Goal: Information Seeking & Learning: Learn about a topic

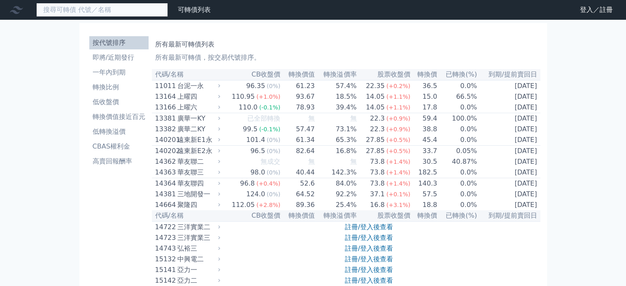
click at [63, 13] on input at bounding box center [102, 10] width 132 height 14
paste input "廣越"
click at [45, 10] on input "廣越" at bounding box center [102, 10] width 132 height 14
click at [71, 14] on input "廣越" at bounding box center [102, 10] width 132 height 14
type input "廣"
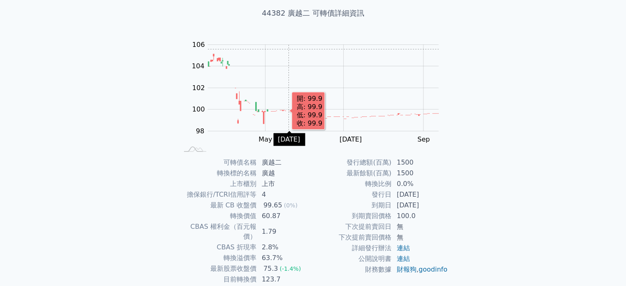
scroll to position [95, 0]
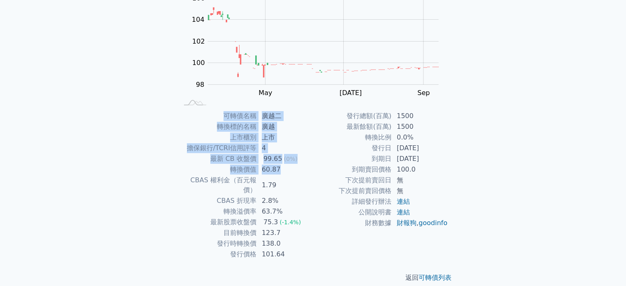
drag, startPoint x: 287, startPoint y: 167, endPoint x: 168, endPoint y: 152, distance: 120.1
click at [168, 152] on div "可轉債列表 › 44382 廣越二 44382 廣越二 可轉債詳細資訊 Zoom Out 104 94 96 98 100 102 104 106 108 L…" at bounding box center [313, 111] width 316 height 372
click at [164, 119] on div "可轉債列表 › 44382 廣越二 44382 廣越二 可轉債詳細資訊 Zoom Out 104 94 96 98 100 102 104 106 108 L…" at bounding box center [313, 111] width 316 height 372
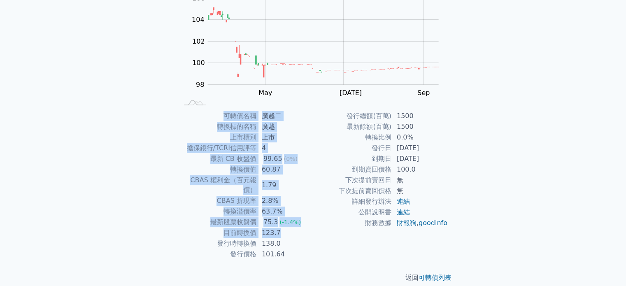
drag, startPoint x: 288, startPoint y: 223, endPoint x: 164, endPoint y: 119, distance: 161.7
click at [164, 119] on div "可轉債列表 › 44382 廣越二 44382 廣越二 可轉債詳細資訊 Zoom Out 104 94 96 98 100 102 104 106 108 L…" at bounding box center [313, 111] width 316 height 372
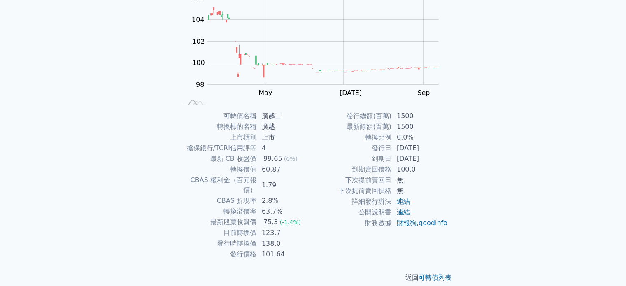
click at [105, 158] on div "可轉債列表 財務數據 可轉債列表 財務數據 登入／註冊 登入／註冊 可轉債列表 › 44382 廣越二 44382 廣越二 可轉債詳細資訊 Zoom Out …" at bounding box center [313, 100] width 626 height 391
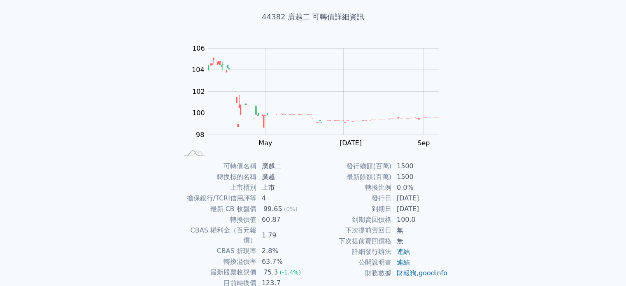
scroll to position [0, 0]
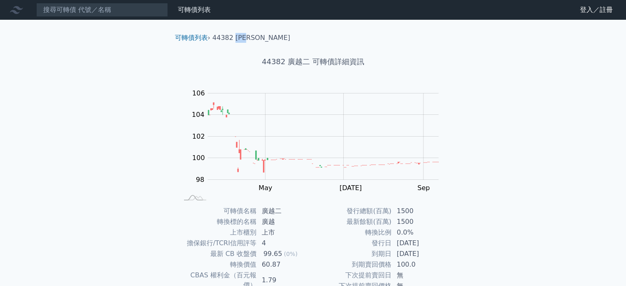
drag, startPoint x: 255, startPoint y: 36, endPoint x: 234, endPoint y: 39, distance: 21.2
click at [234, 39] on ol "可轉債列表 › 44382 廣越二" at bounding box center [313, 38] width 290 height 10
copy li "廣越二"
